Goal: Transaction & Acquisition: Purchase product/service

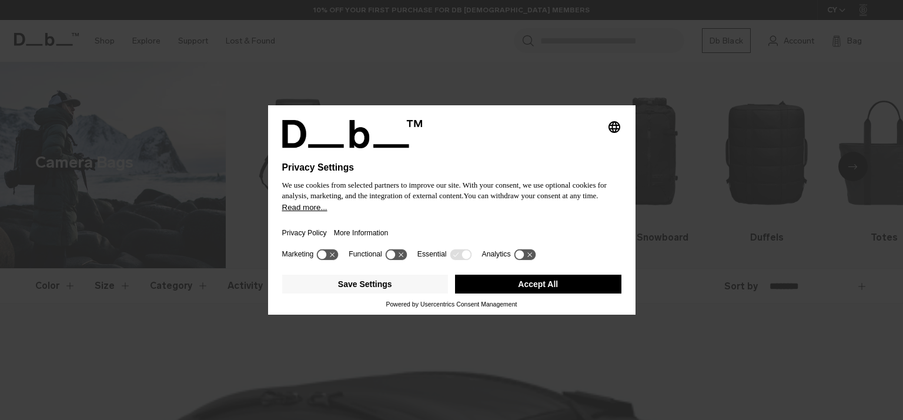
click at [512, 283] on button "Accept All" at bounding box center [538, 283] width 166 height 19
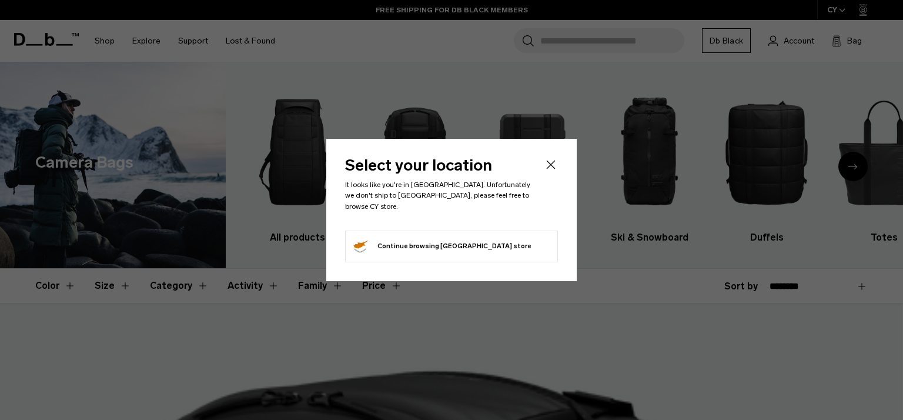
click at [361, 237] on button "Continue browsing [GEOGRAPHIC_DATA] store Continue shopping in [GEOGRAPHIC_DATA]" at bounding box center [441, 246] width 180 height 19
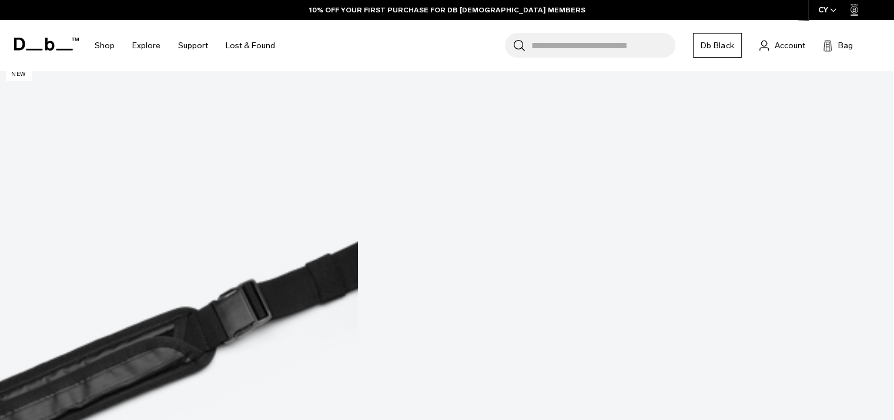
scroll to position [2410, 0]
